Goal: Task Accomplishment & Management: Manage account settings

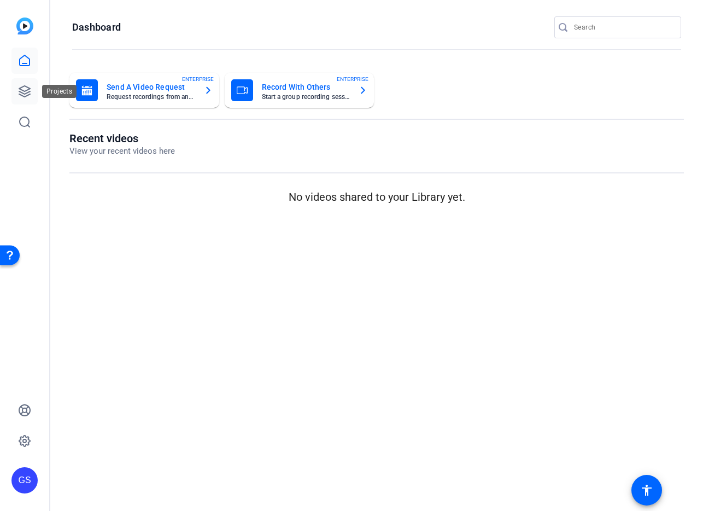
click at [24, 87] on icon at bounding box center [24, 91] width 13 height 13
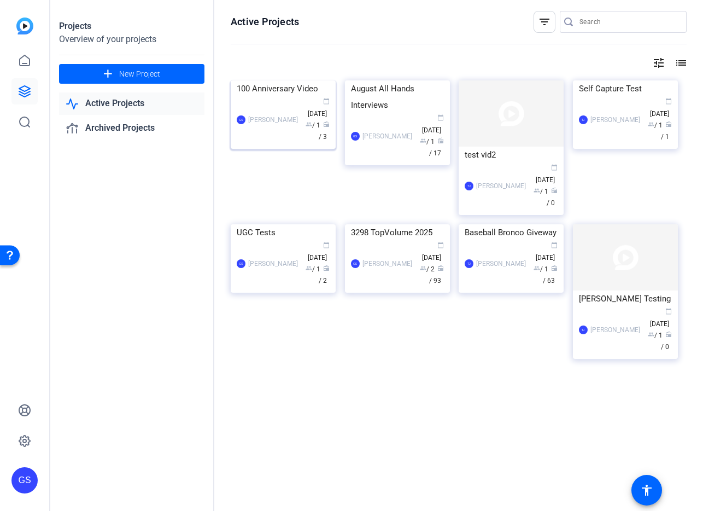
click at [278, 97] on div "100 Anniversary Video" at bounding box center [283, 88] width 93 height 16
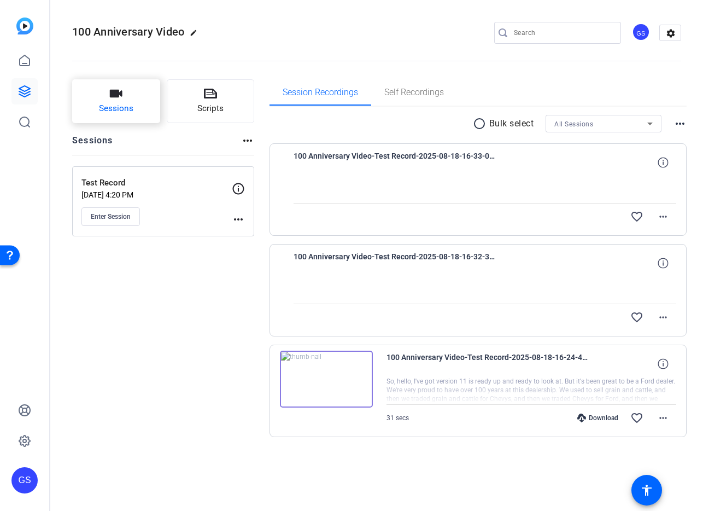
click at [123, 92] on icon "button" at bounding box center [115, 93] width 13 height 13
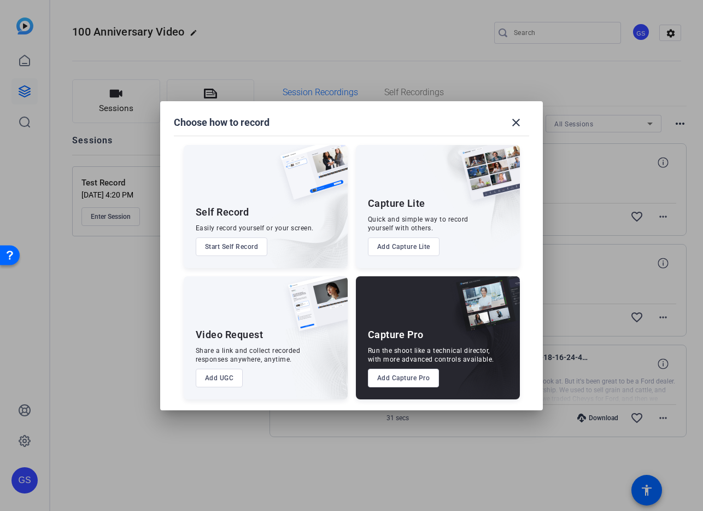
click at [386, 375] on button "Add Capture Pro" at bounding box center [404, 378] width 72 height 19
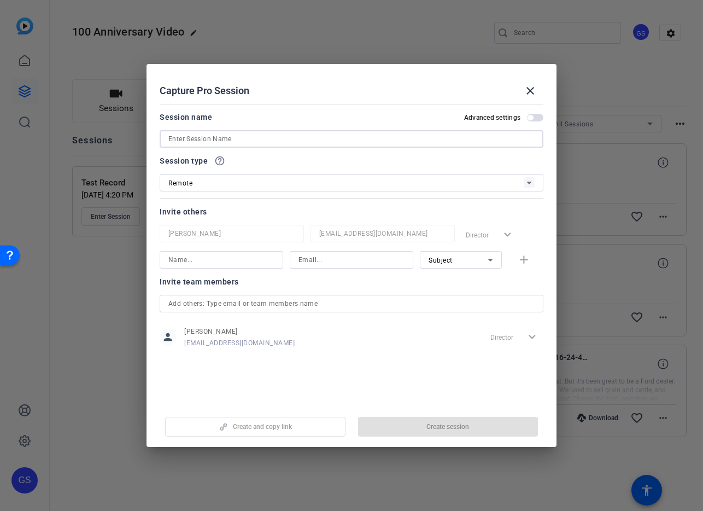
click at [224, 140] on input at bounding box center [351, 138] width 366 height 13
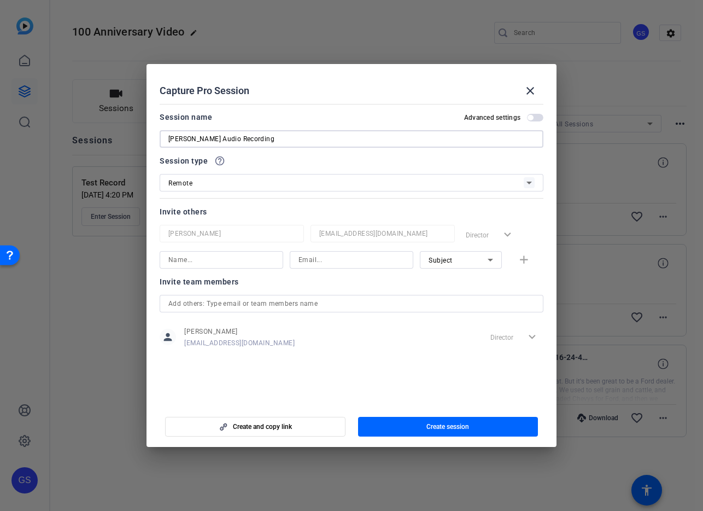
type input "[PERSON_NAME] Audio Recording"
click at [257, 184] on div "Remote" at bounding box center [346, 183] width 356 height 14
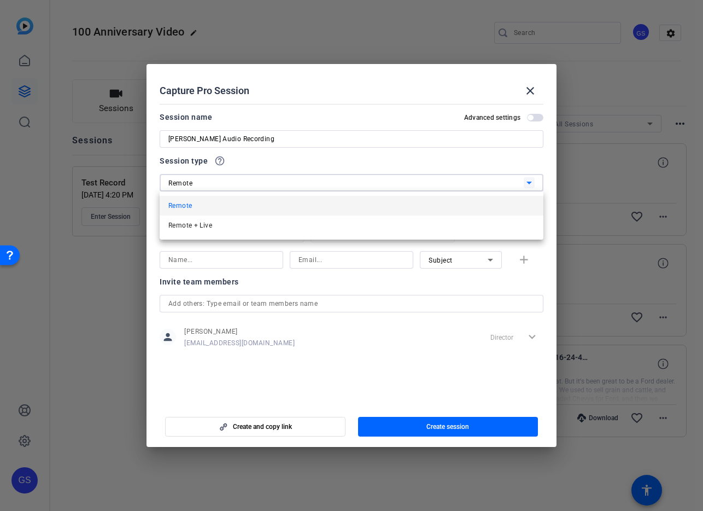
click at [257, 184] on div at bounding box center [351, 255] width 703 height 511
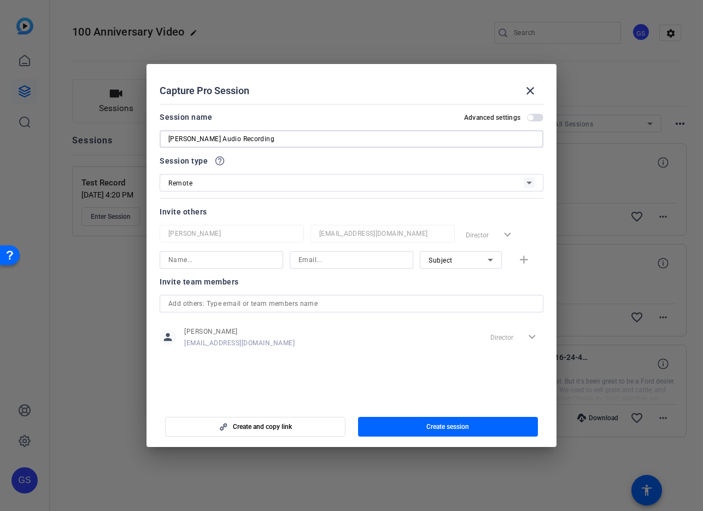
drag, startPoint x: 285, startPoint y: 137, endPoint x: 153, endPoint y: 144, distance: 132.6
click at [153, 144] on mat-dialog-content "Session name Advanced settings Enresto Sanchez Audio Recording Session type hel…" at bounding box center [352, 252] width 410 height 304
click at [391, 422] on span "button" at bounding box center [448, 427] width 181 height 26
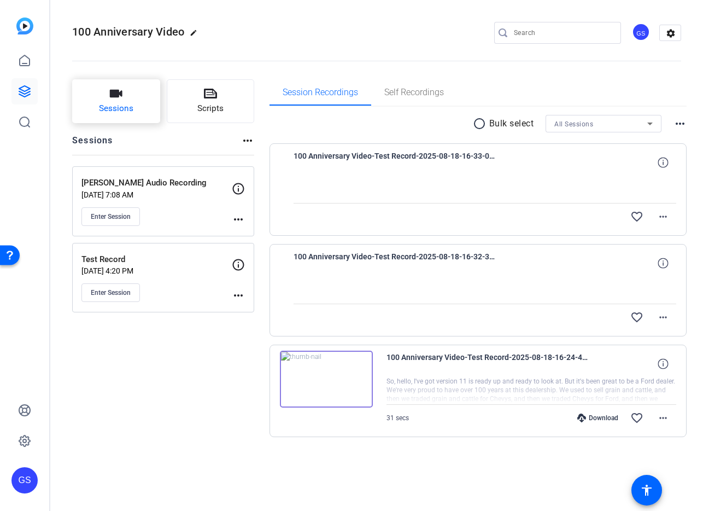
click at [113, 113] on span "Sessions" at bounding box center [116, 108] width 34 height 13
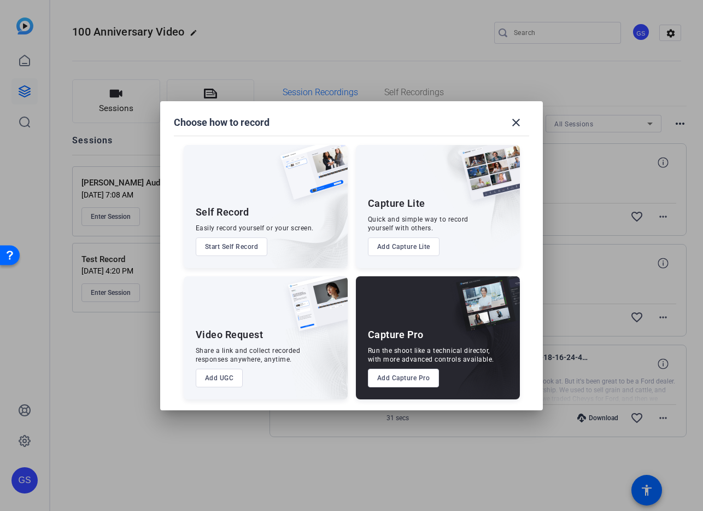
click at [390, 369] on button "Add Capture Pro" at bounding box center [404, 378] width 72 height 19
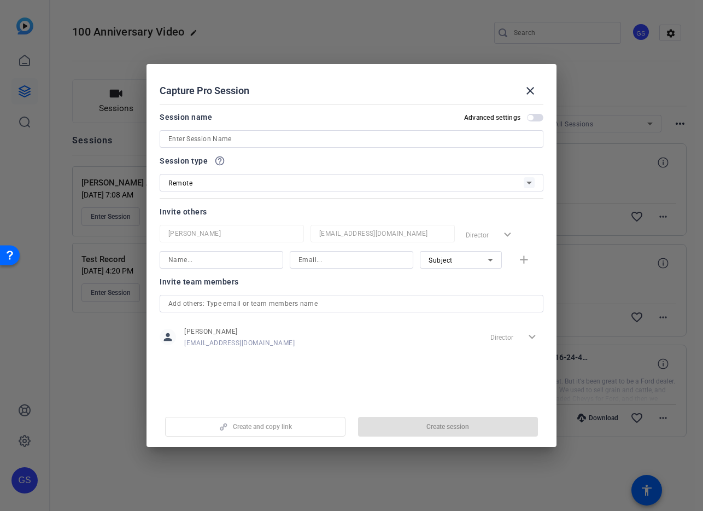
click at [203, 141] on input at bounding box center [351, 138] width 366 height 13
paste input "[PERSON_NAME] Audio Recording"
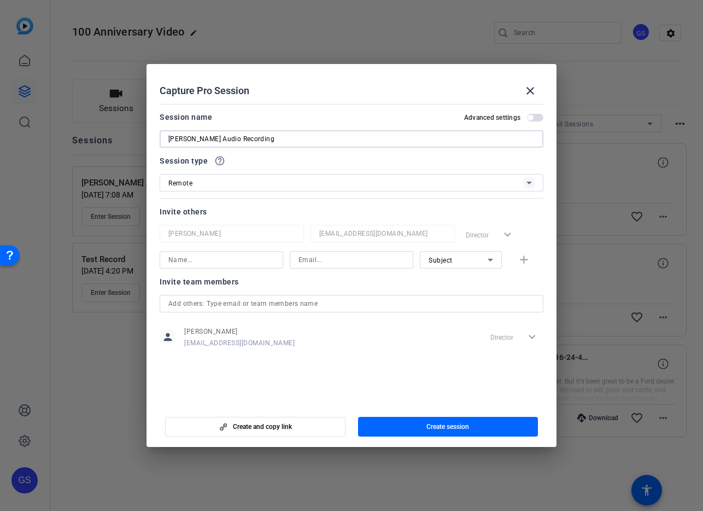
click at [219, 137] on input "[PERSON_NAME] Audio Recording" at bounding box center [351, 138] width 366 height 13
type input "[PERSON_NAME] Audio Recording"
click at [392, 423] on span "button" at bounding box center [448, 427] width 181 height 26
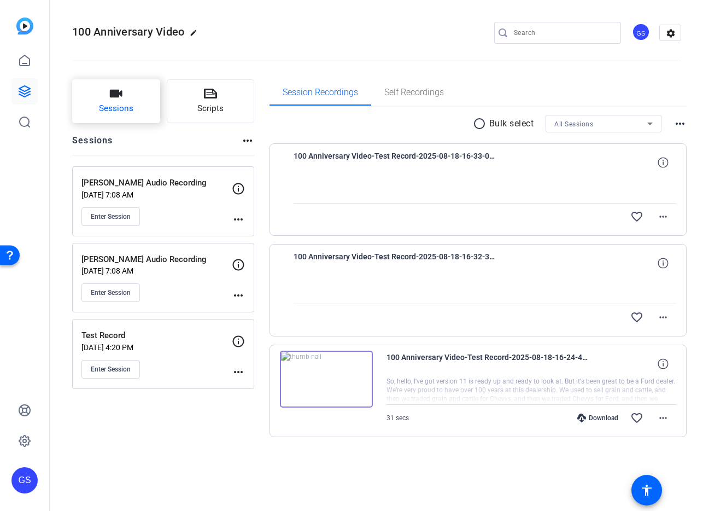
click at [111, 106] on span "Sessions" at bounding box center [116, 108] width 34 height 13
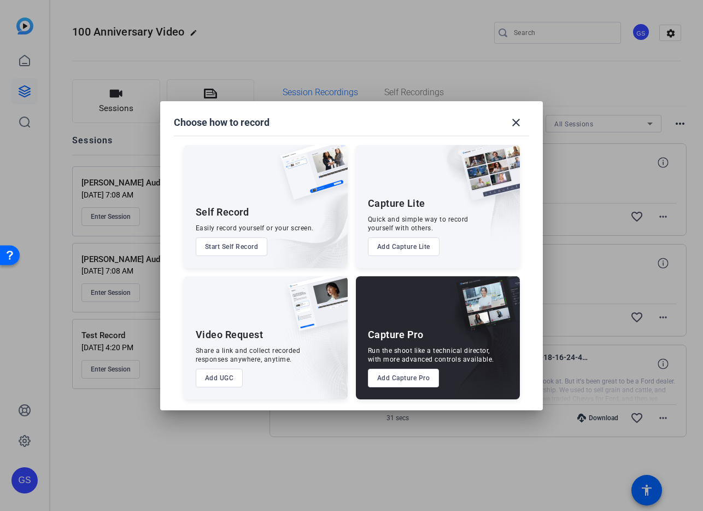
click at [391, 379] on button "Add Capture Pro" at bounding box center [404, 378] width 72 height 19
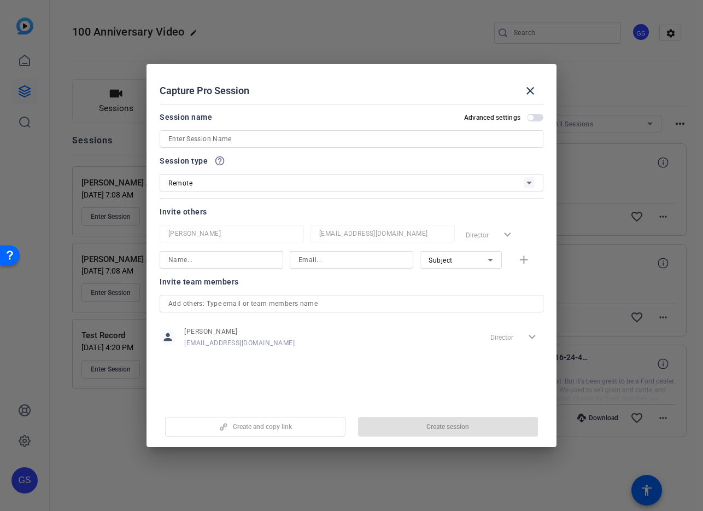
click at [211, 139] on input at bounding box center [351, 138] width 366 height 13
paste input "[PERSON_NAME] Audio Recording"
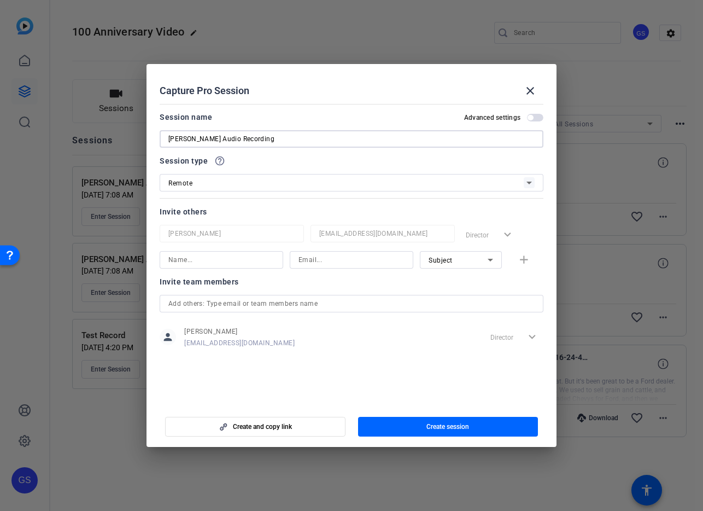
drag, startPoint x: 220, startPoint y: 139, endPoint x: 120, endPoint y: 133, distance: 99.7
click at [120, 133] on div "Choose how to record close Self Record Easily record yourself or your screen. S…" at bounding box center [351, 255] width 703 height 511
type input "[PERSON_NAME] Audio Recording"
click at [381, 424] on span "button" at bounding box center [448, 427] width 181 height 26
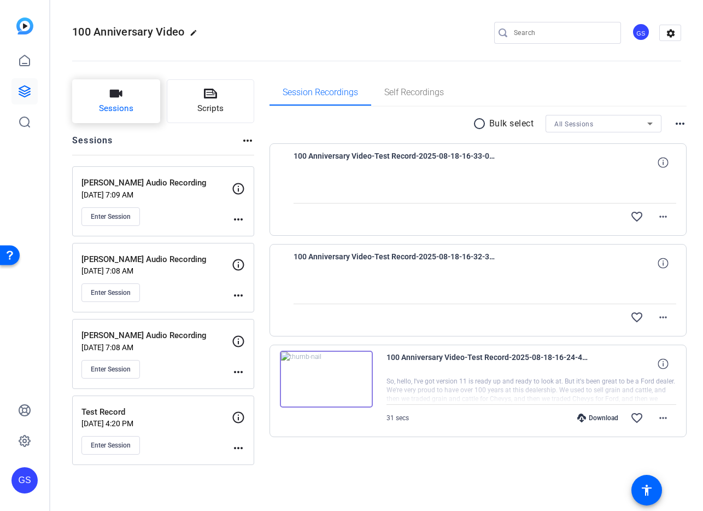
click at [130, 91] on button "Sessions" at bounding box center [116, 101] width 88 height 44
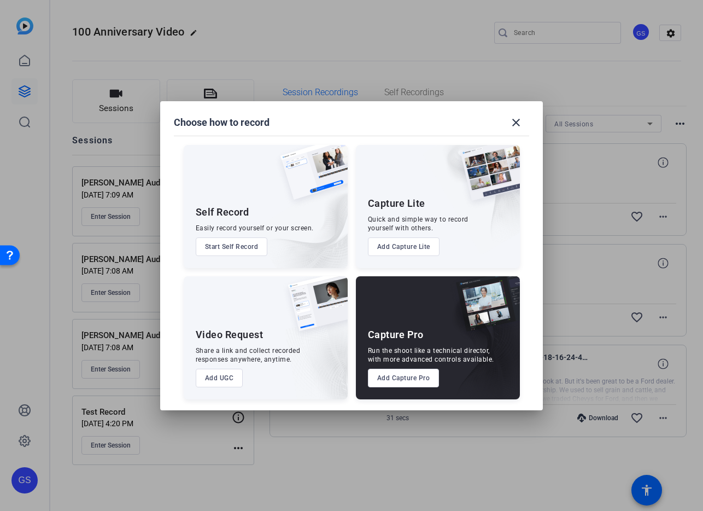
click at [382, 376] on button "Add Capture Pro" at bounding box center [404, 378] width 72 height 19
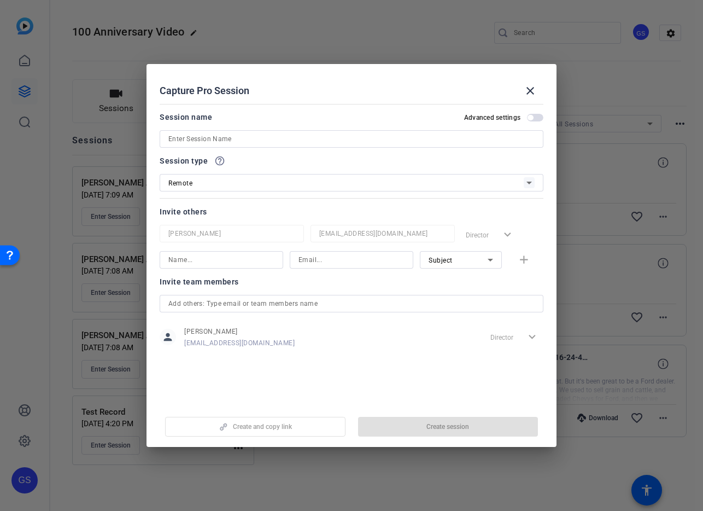
click at [201, 141] on input at bounding box center [351, 138] width 366 height 13
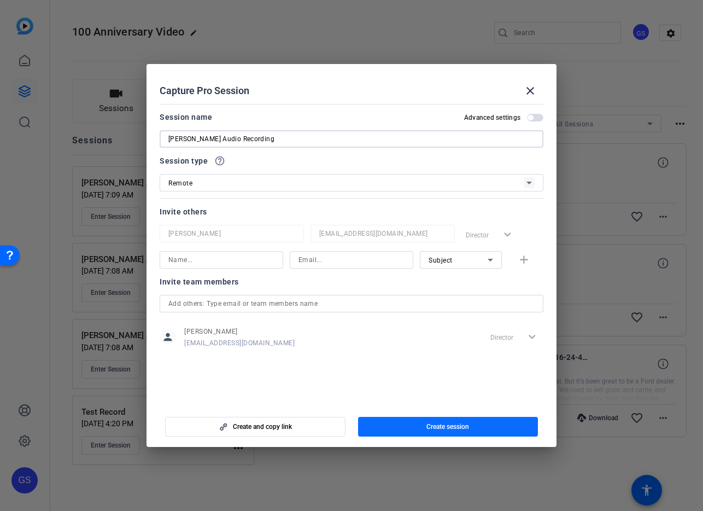
type input "[PERSON_NAME] Audio Recording"
click at [399, 424] on span "button" at bounding box center [448, 427] width 181 height 26
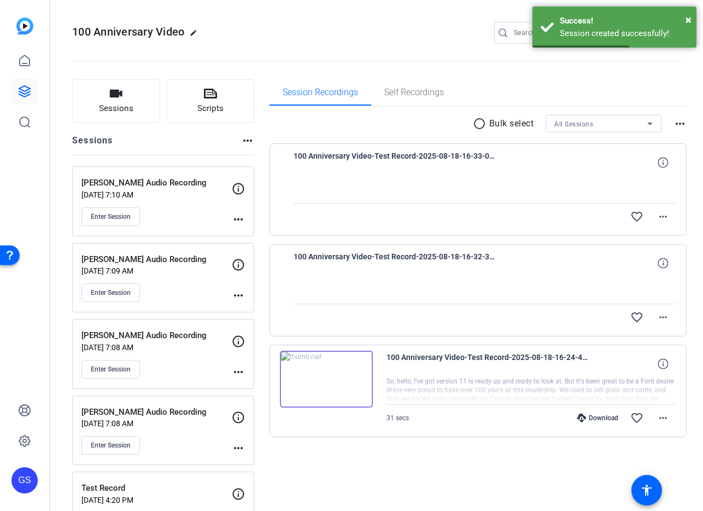
click at [237, 219] on mat-icon "more_horiz" at bounding box center [238, 219] width 13 height 13
click at [253, 232] on span "Edit Session" at bounding box center [266, 235] width 50 height 13
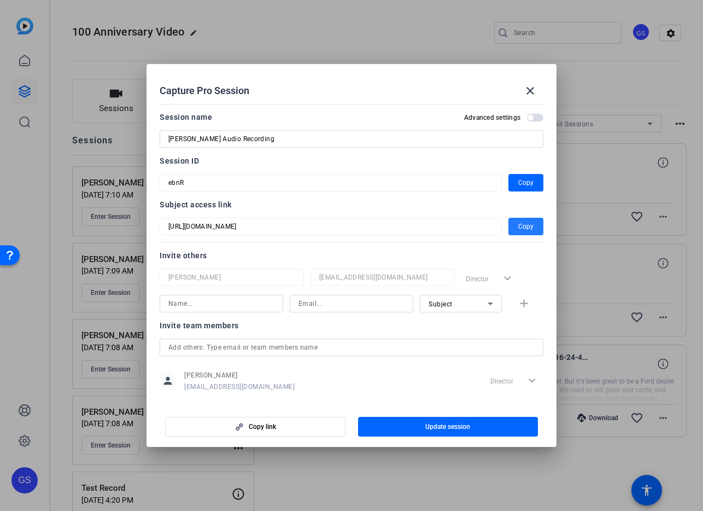
click at [526, 222] on span "Copy" at bounding box center [526, 226] width 15 height 13
click at [529, 90] on mat-icon "close" at bounding box center [530, 90] width 13 height 13
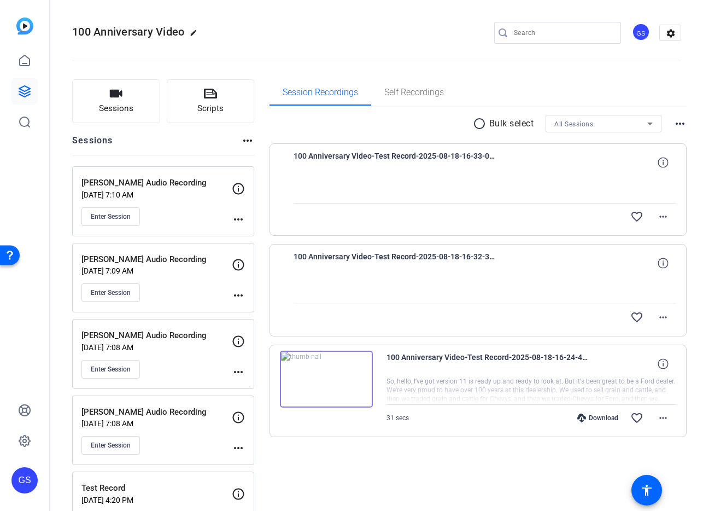
click at [237, 294] on mat-icon "more_horiz" at bounding box center [238, 295] width 13 height 13
click at [247, 306] on span "Edit Session" at bounding box center [266, 311] width 50 height 13
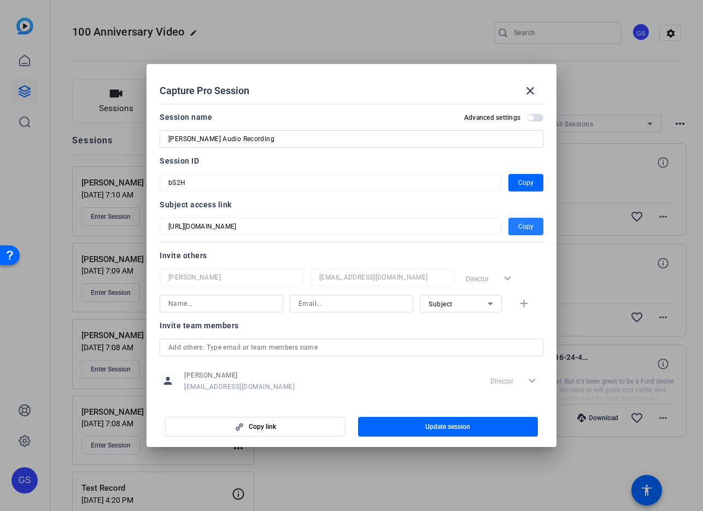
click at [515, 230] on span "button" at bounding box center [526, 226] width 35 height 26
click at [532, 92] on mat-icon "close" at bounding box center [530, 90] width 13 height 13
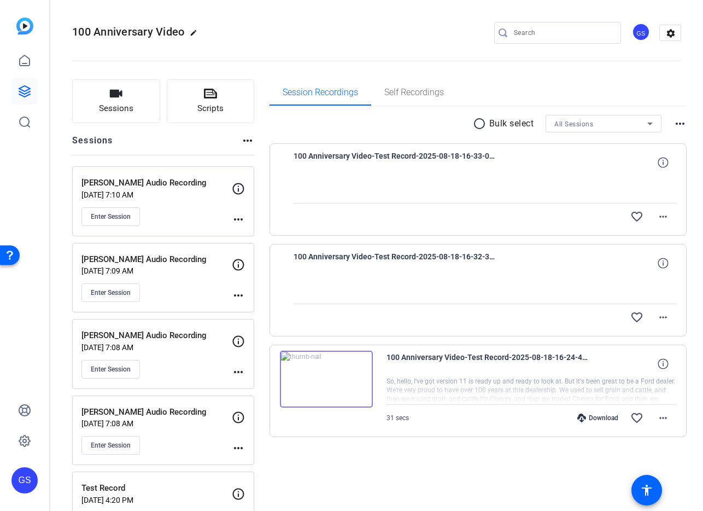
click at [236, 371] on mat-icon "more_horiz" at bounding box center [238, 371] width 13 height 13
click at [249, 385] on span "Edit Session" at bounding box center [266, 387] width 50 height 13
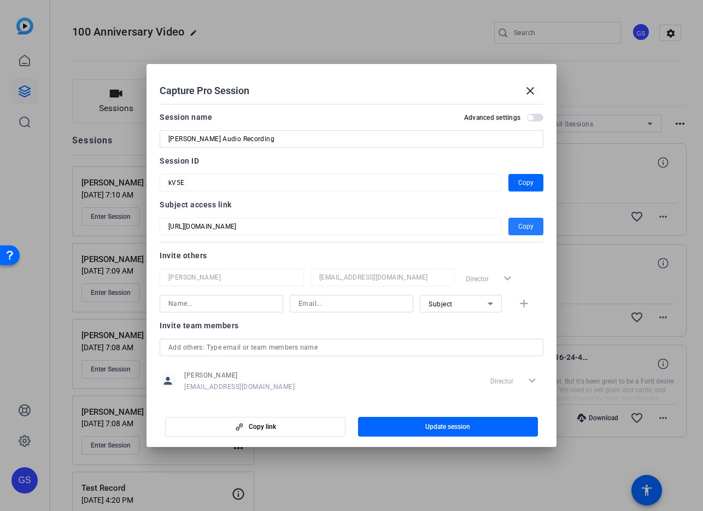
click at [521, 226] on span "Copy" at bounding box center [526, 226] width 15 height 13
click at [534, 89] on mat-icon "close" at bounding box center [530, 90] width 13 height 13
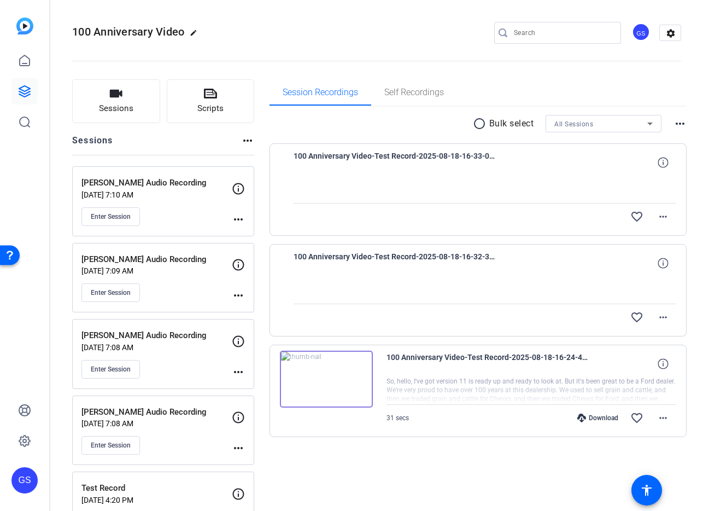
scroll to position [44, 0]
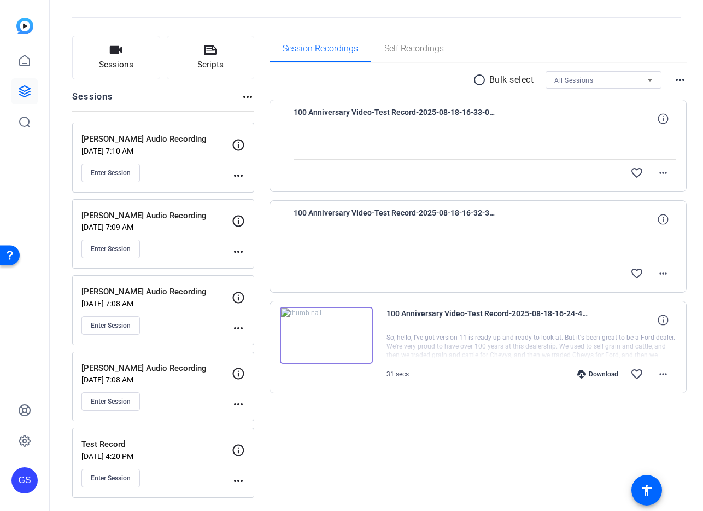
click at [237, 403] on mat-icon "more_horiz" at bounding box center [238, 404] width 13 height 13
click at [255, 417] on span "Edit Session" at bounding box center [266, 420] width 50 height 13
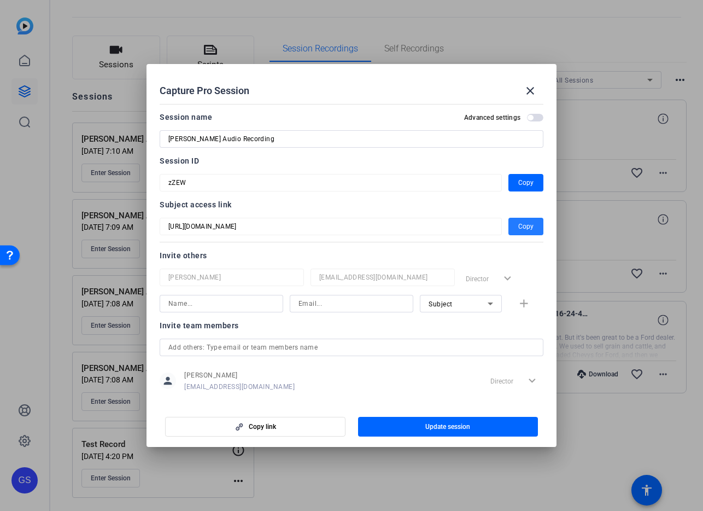
click at [522, 222] on span "Copy" at bounding box center [526, 226] width 15 height 13
click at [528, 89] on mat-icon "close" at bounding box center [530, 90] width 13 height 13
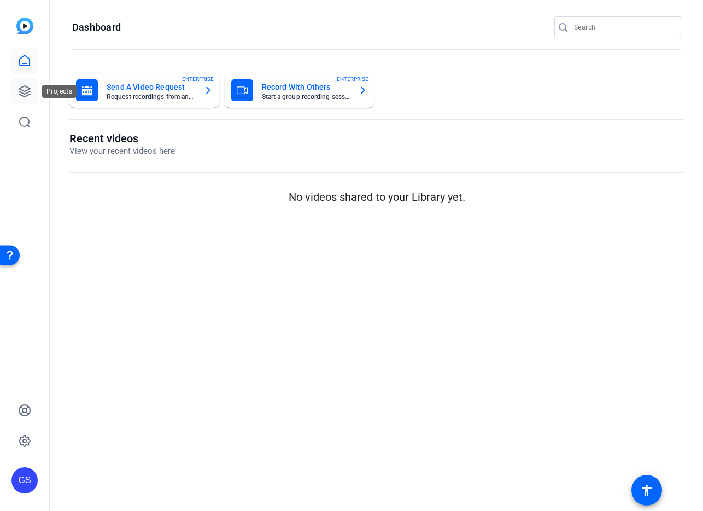
click at [22, 89] on icon at bounding box center [24, 91] width 13 height 13
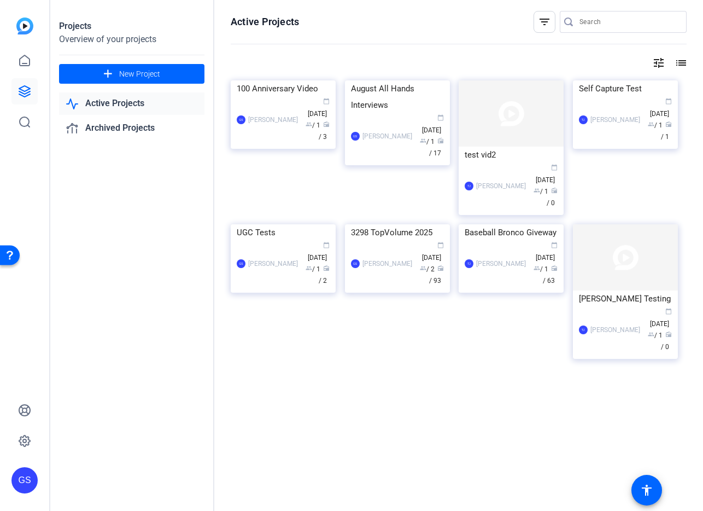
click at [113, 103] on link "Active Projects" at bounding box center [131, 103] width 145 height 22
click at [273, 97] on div "100 Anniversary Video" at bounding box center [283, 88] width 93 height 16
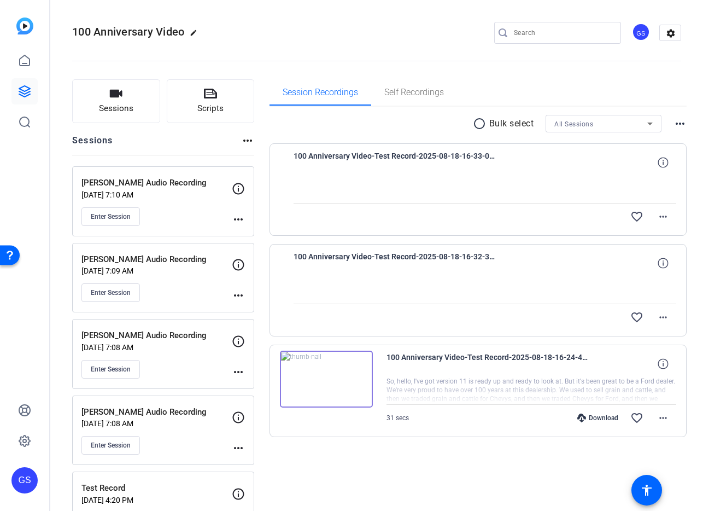
click at [238, 219] on mat-icon "more_horiz" at bounding box center [238, 219] width 13 height 13
click at [251, 231] on span "Edit Session" at bounding box center [266, 235] width 50 height 13
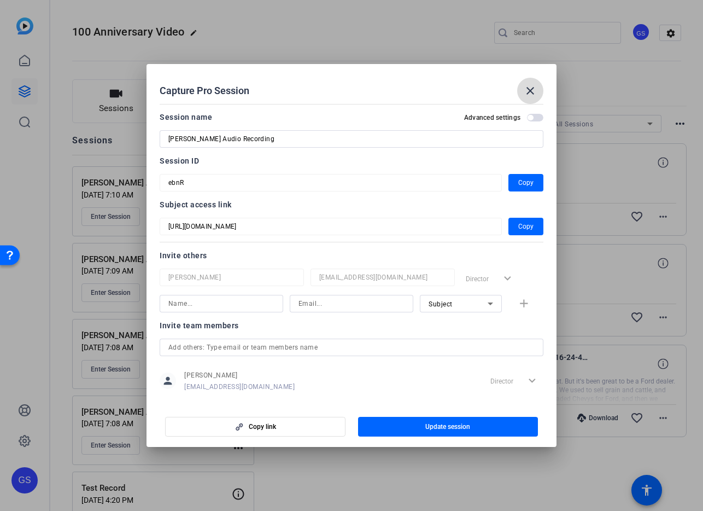
click at [534, 92] on mat-icon "close" at bounding box center [530, 90] width 13 height 13
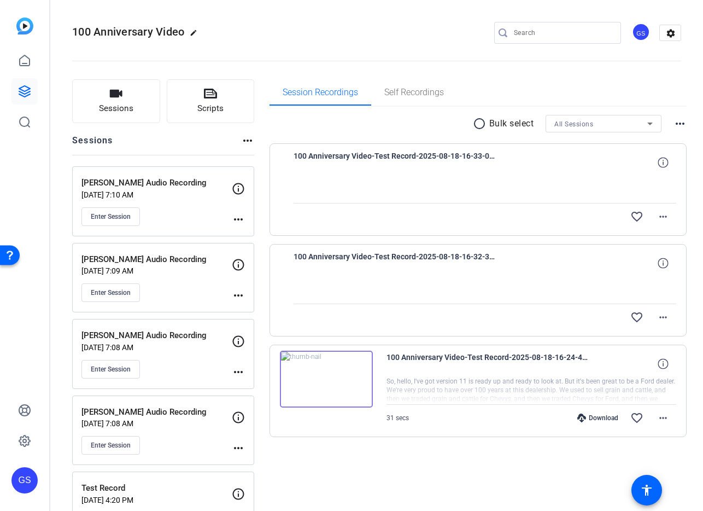
click at [238, 292] on mat-icon "more_horiz" at bounding box center [238, 295] width 13 height 13
click at [246, 308] on span "Edit Session" at bounding box center [266, 311] width 50 height 13
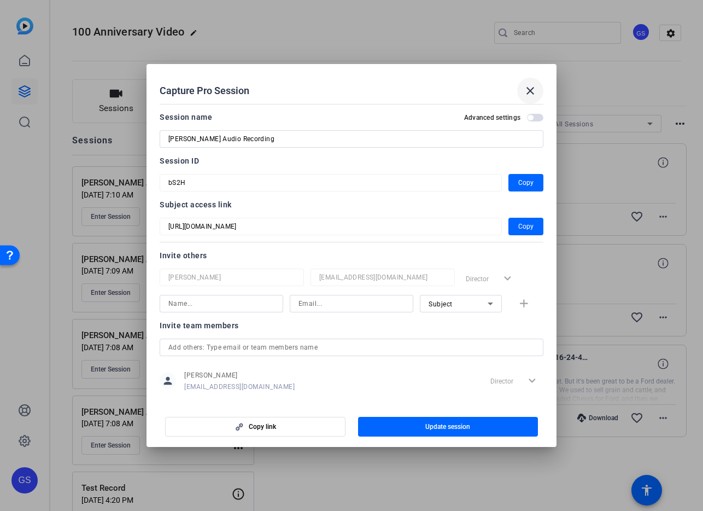
click at [527, 94] on mat-icon "close" at bounding box center [530, 90] width 13 height 13
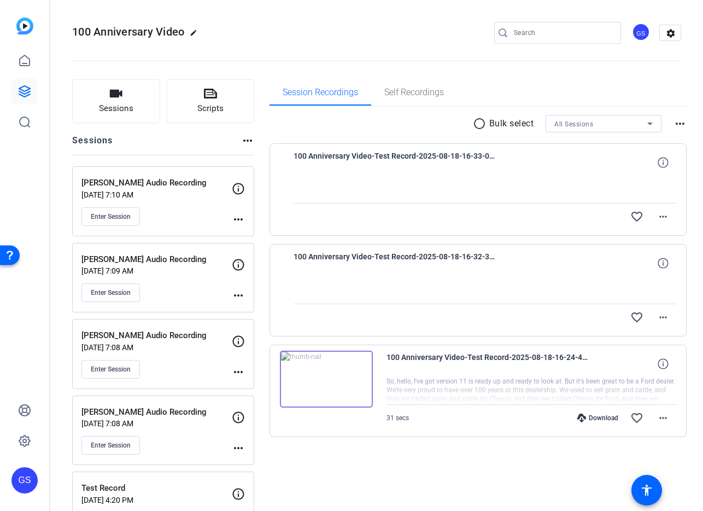
click at [235, 375] on mat-icon "more_horiz" at bounding box center [238, 371] width 13 height 13
click at [253, 386] on span "Edit Session" at bounding box center [266, 387] width 50 height 13
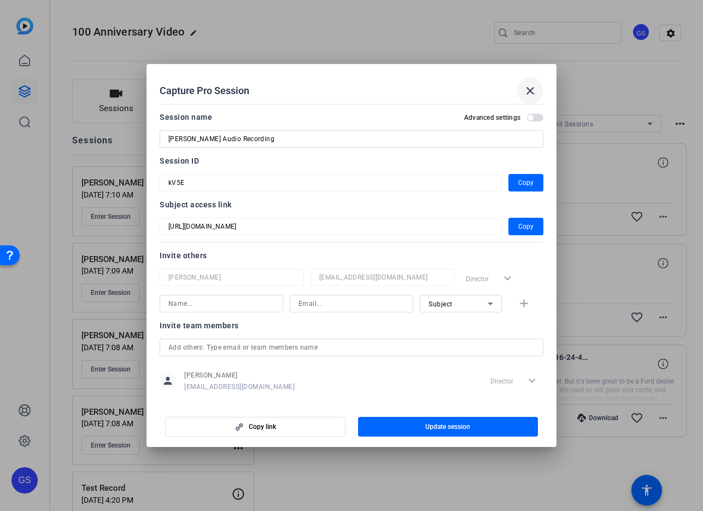
click at [532, 89] on mat-icon "close" at bounding box center [530, 90] width 13 height 13
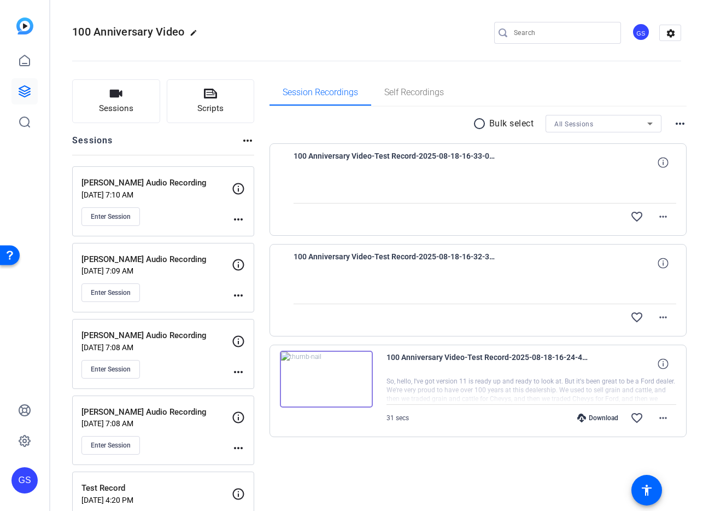
click at [240, 443] on mat-icon "more_horiz" at bounding box center [238, 447] width 13 height 13
click at [254, 467] on span "Edit Session" at bounding box center [266, 464] width 50 height 13
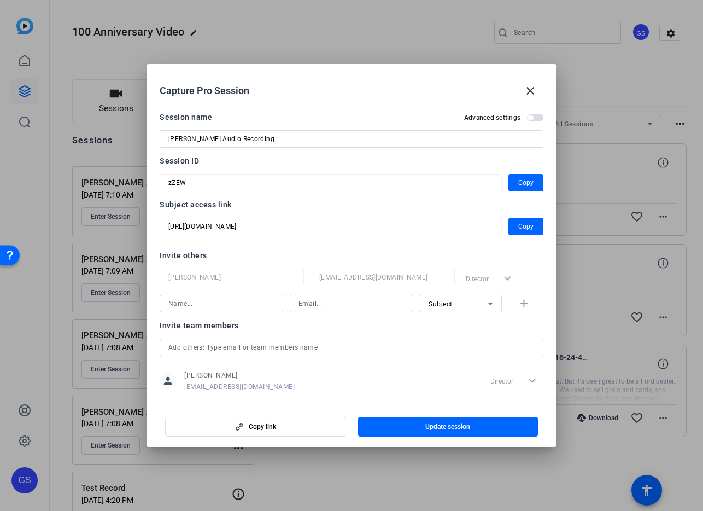
click at [176, 141] on input "[PERSON_NAME] Audio Recording" at bounding box center [351, 138] width 366 height 13
click at [289, 139] on input "[PERSON_NAME] Audio Recording" at bounding box center [351, 138] width 366 height 13
type input "[PERSON_NAME] Audio Recording"
click at [402, 430] on span "button" at bounding box center [448, 427] width 181 height 26
